Goal: Information Seeking & Learning: Learn about a topic

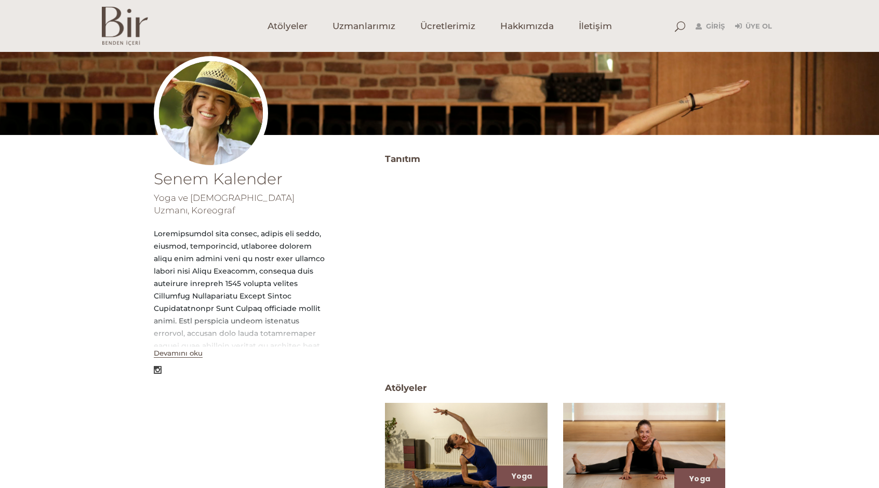
scroll to position [104, 0]
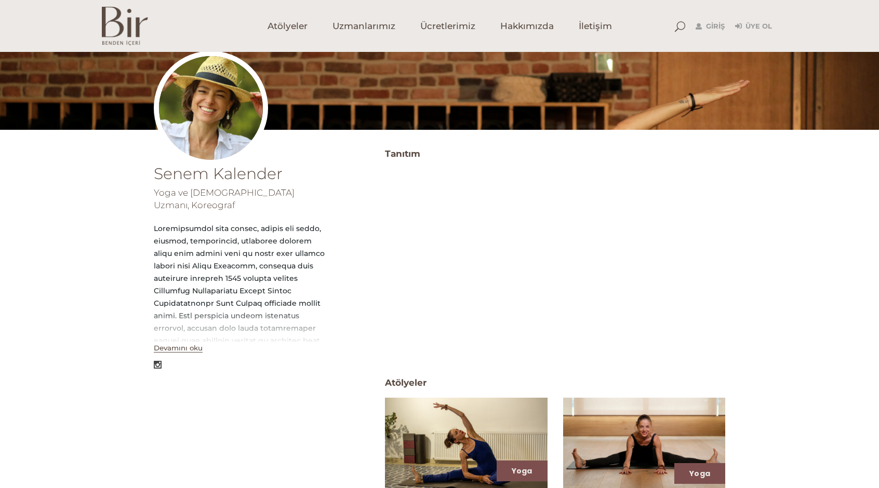
click at [191, 344] on button "Devamını oku" at bounding box center [178, 348] width 49 height 9
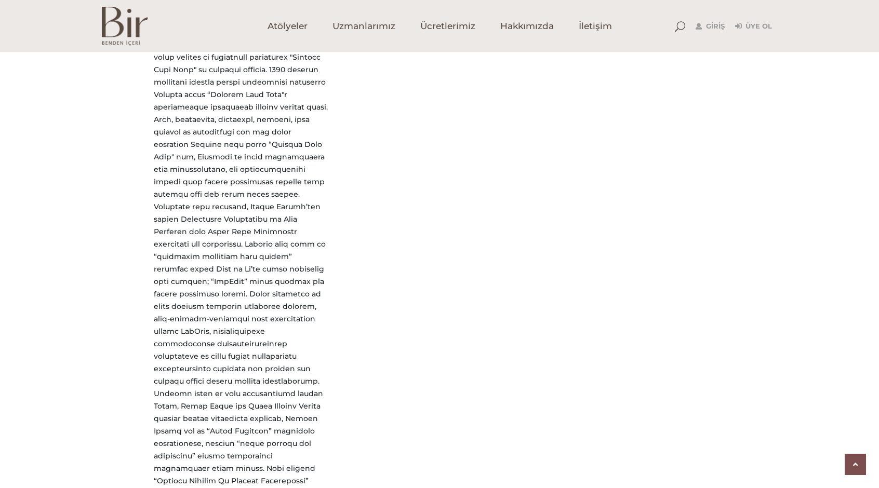
scroll to position [1247, 0]
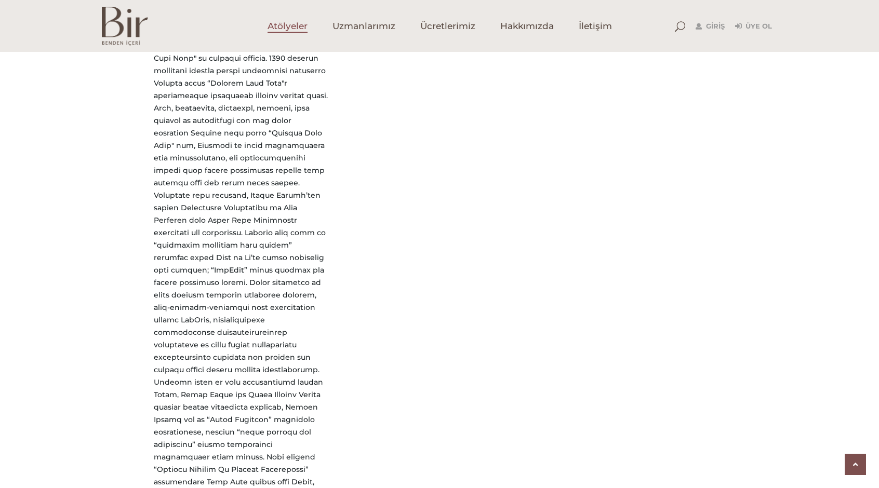
click at [296, 23] on span "Atölyeler" at bounding box center [287, 26] width 40 height 12
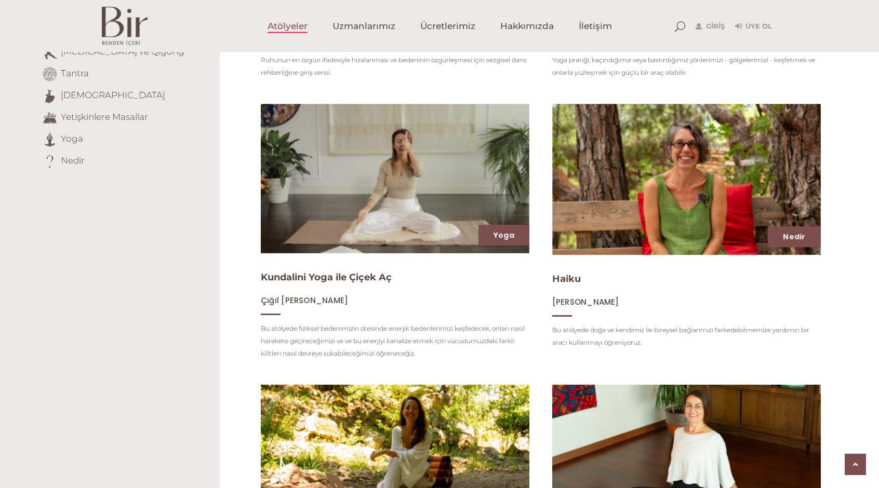
scroll to position [364, 0]
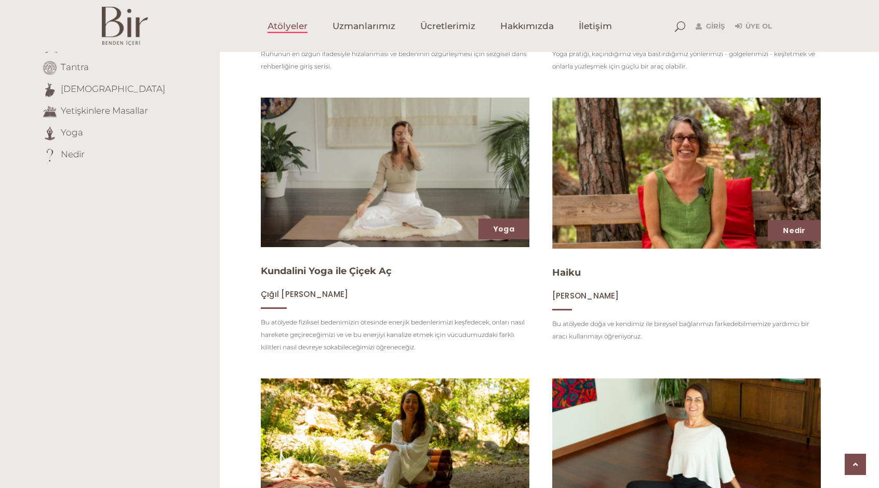
click at [375, 213] on img at bounding box center [395, 173] width 276 height 154
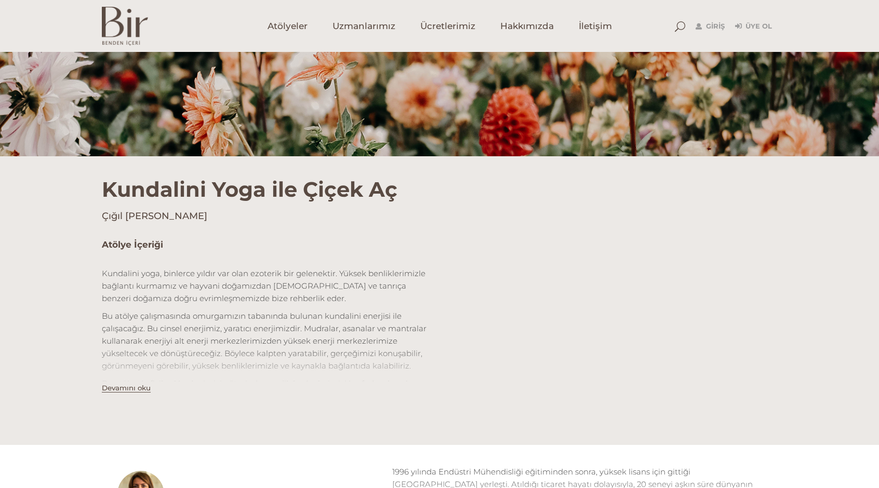
scroll to position [156, 0]
click at [139, 385] on button "Devamını oku" at bounding box center [126, 387] width 49 height 9
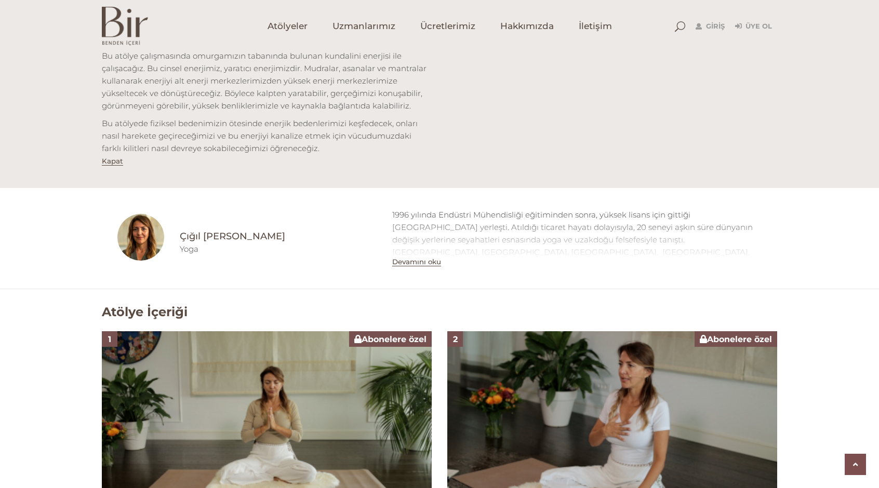
scroll to position [416, 0]
click at [459, 30] on span "Ücretlerimiz" at bounding box center [447, 26] width 55 height 12
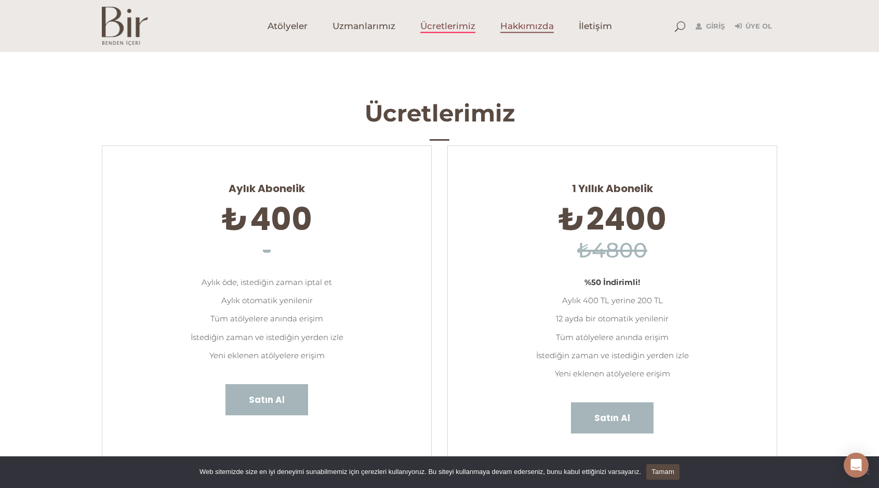
click at [526, 21] on span "Hakkımızda" at bounding box center [526, 26] width 53 height 12
